Goal: Task Accomplishment & Management: Use online tool/utility

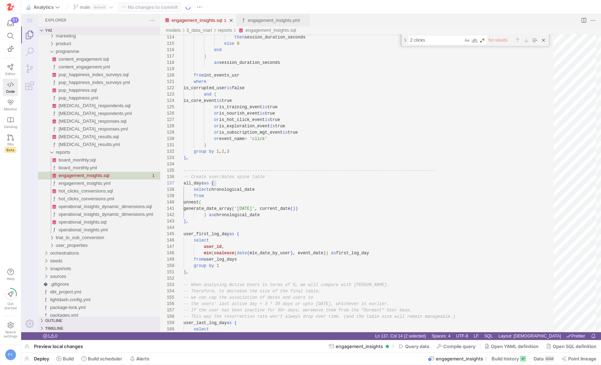
scroll to position [38, 33]
